Goal: Purchase product/service

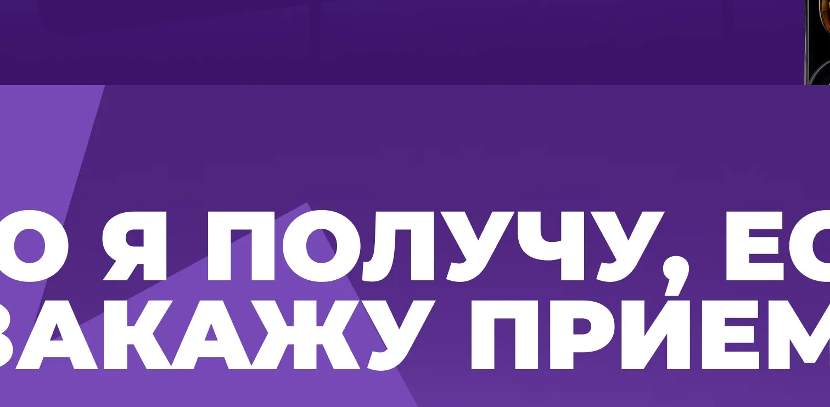
scroll to position [1512, 0]
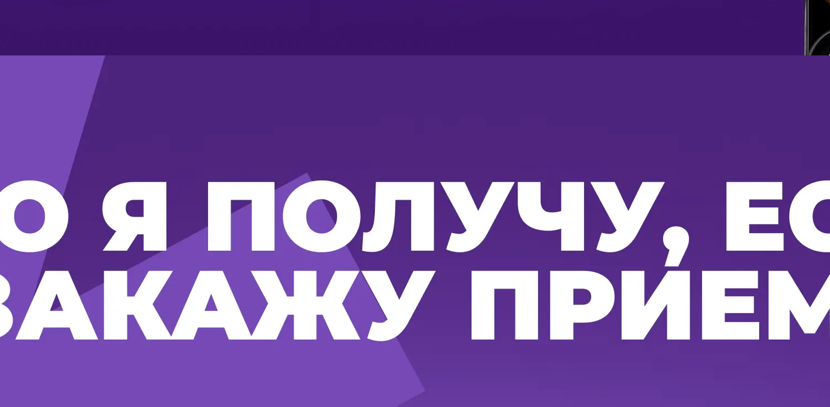
type input "**********"
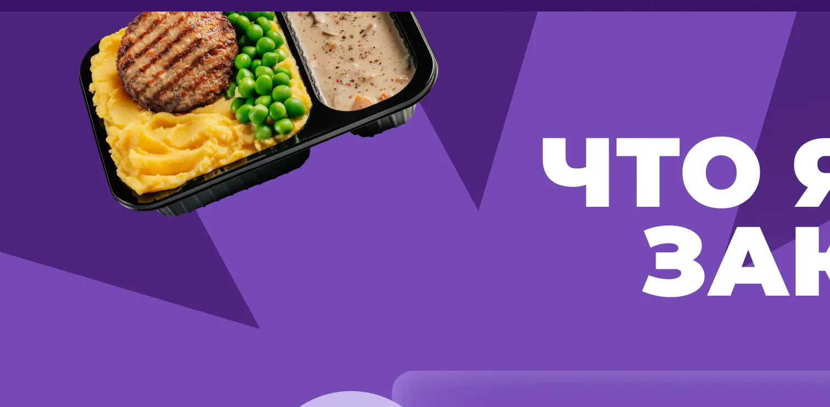
type input "****"
